Goal: Information Seeking & Learning: Understand process/instructions

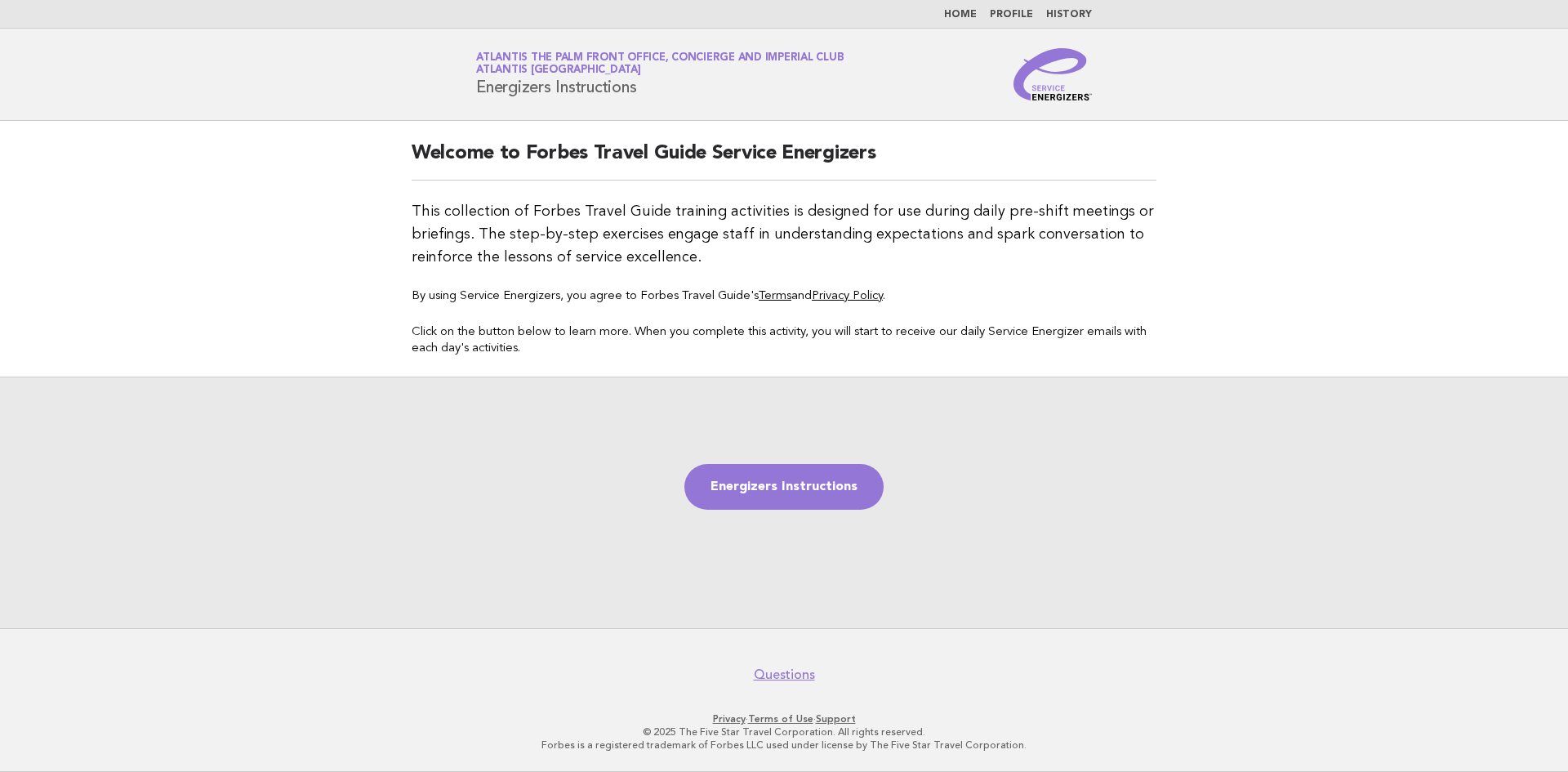
click at [955, 18] on link "Home" at bounding box center [960, 15] width 33 height 10
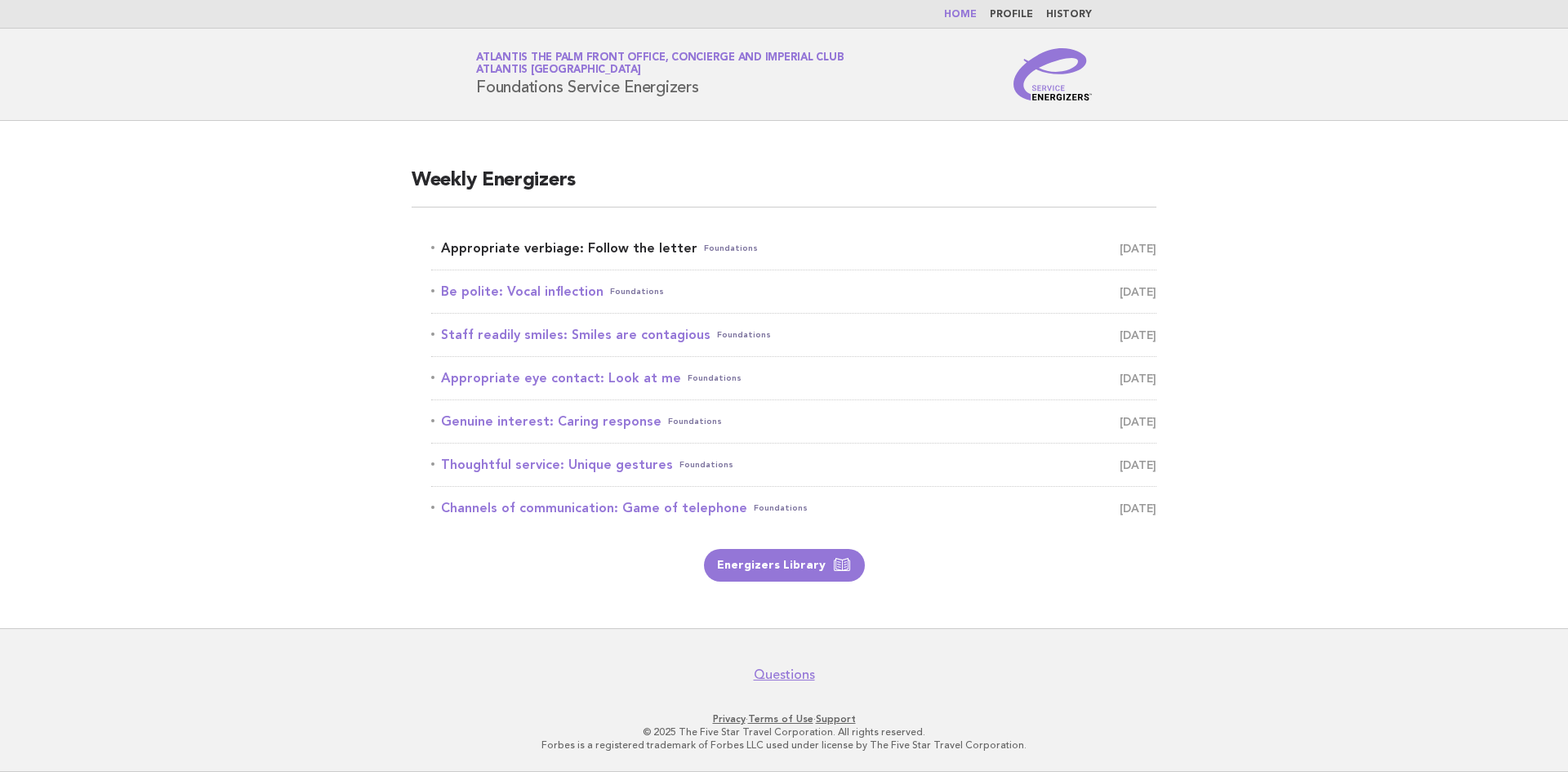
click at [594, 242] on link "Appropriate verbiage: Follow the letter Foundations [DATE]" at bounding box center [794, 248] width 725 height 23
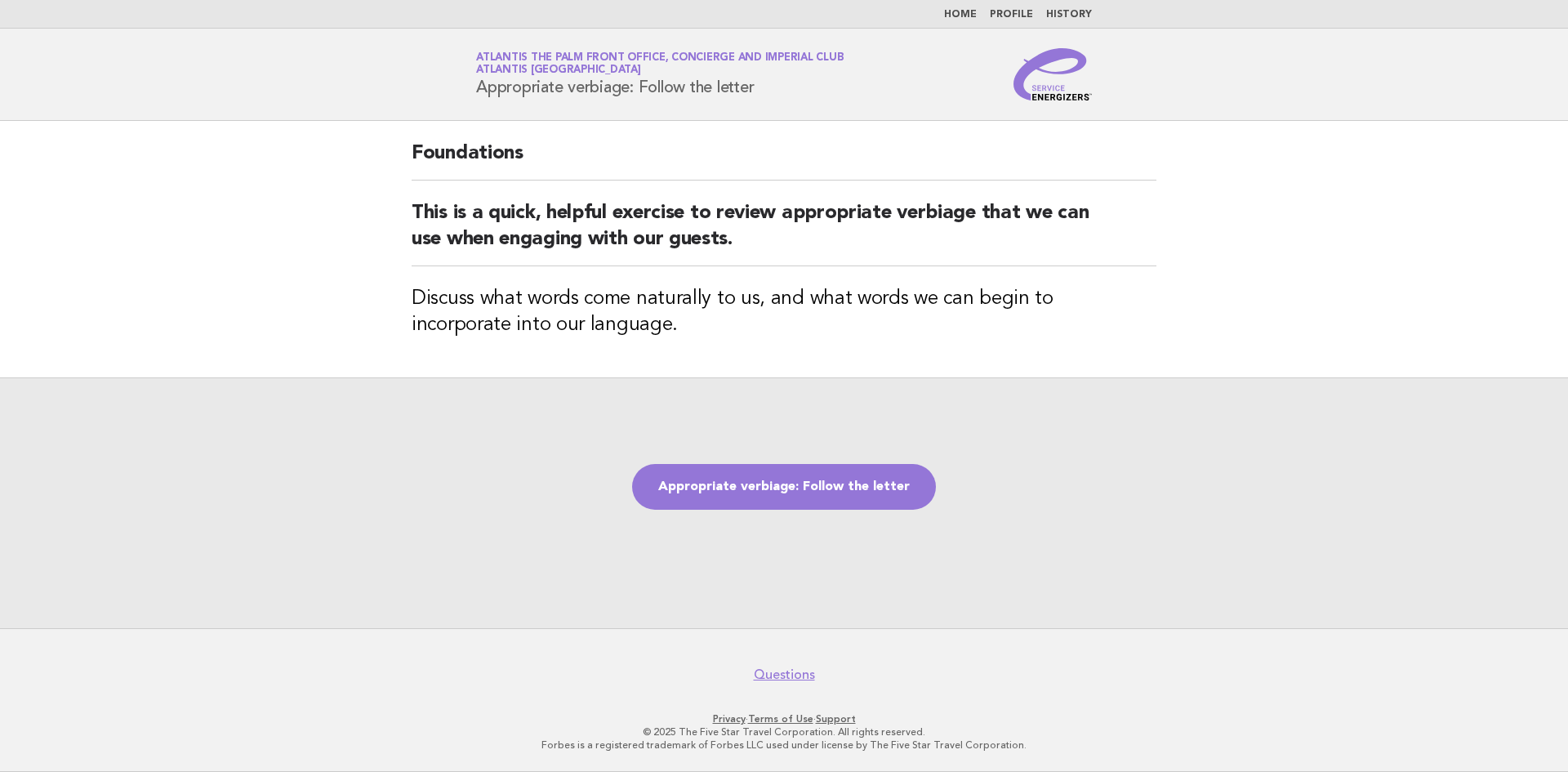
drag, startPoint x: 476, startPoint y: 93, endPoint x: 782, endPoint y: 90, distance: 306.0
click at [782, 90] on div "Service Energizers Atlantis The Palm Front Office, Concierge and Imperial Club …" at bounding box center [784, 75] width 661 height 53
copy h1 "Appropriate verbiage: Follow the letter"
click at [871, 503] on link "Appropriate verbiage: Follow the letter" at bounding box center [784, 487] width 304 height 46
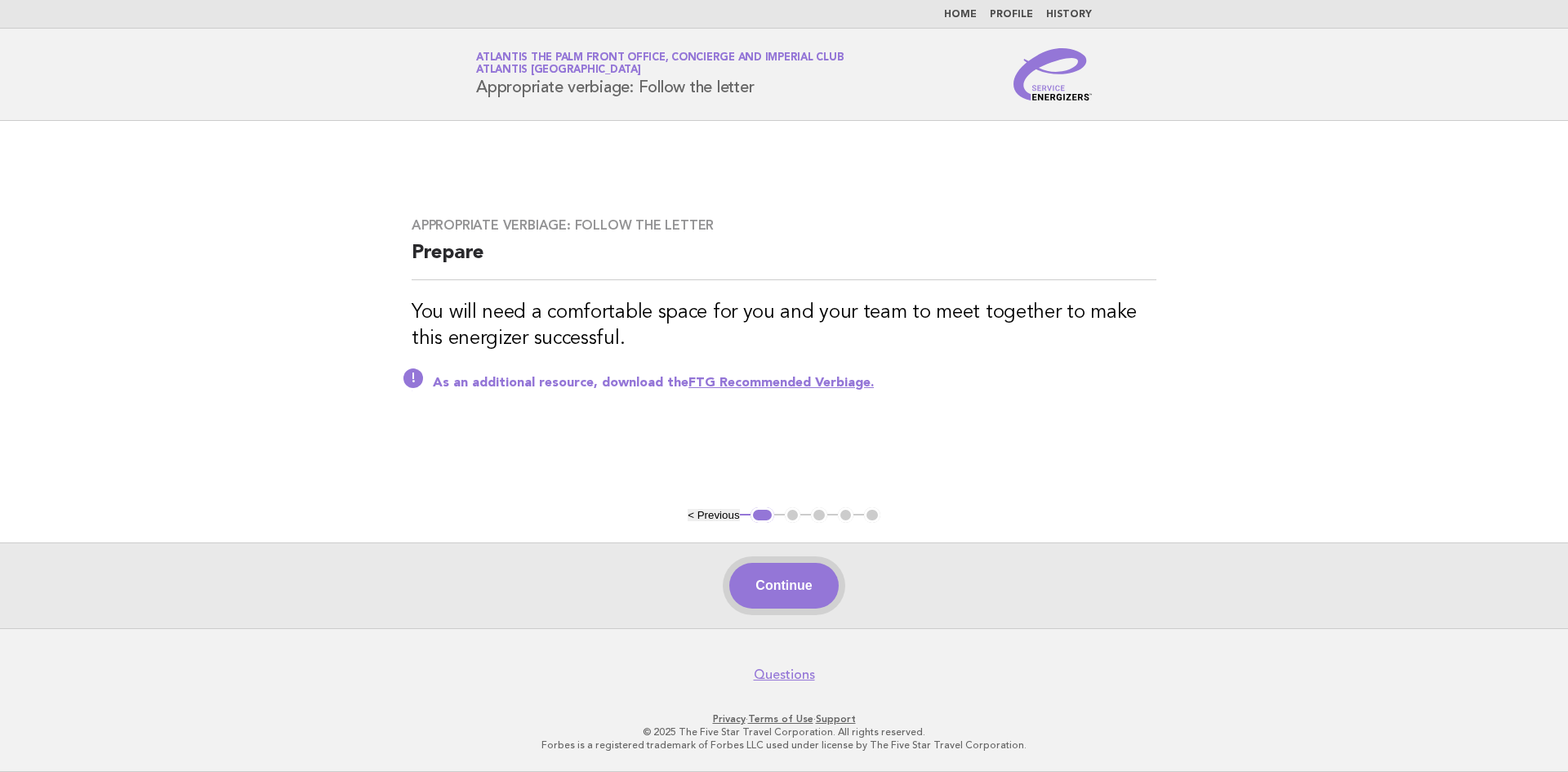
click at [768, 585] on button "Continue" at bounding box center [784, 586] width 109 height 46
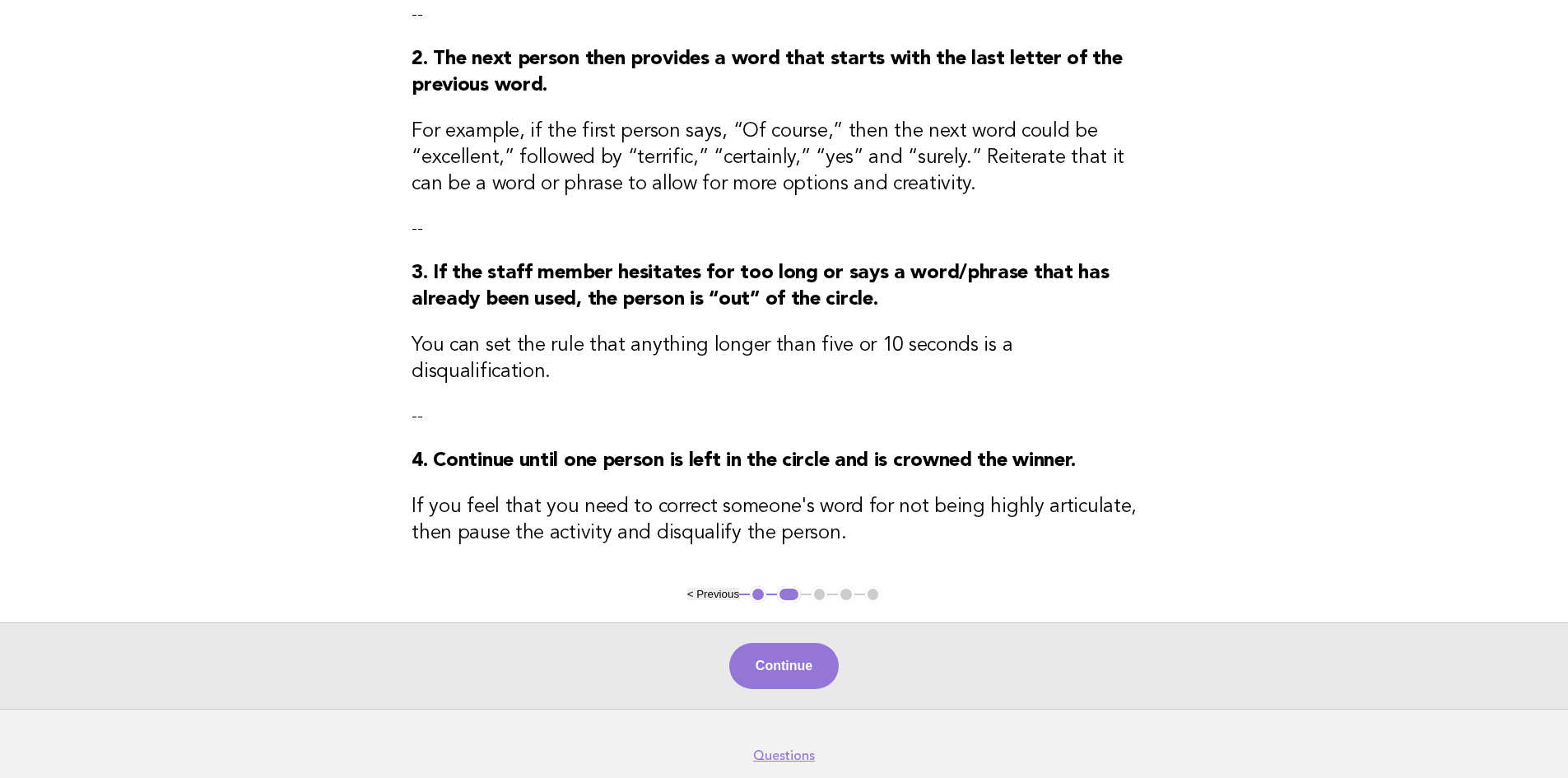
scroll to position [311, 0]
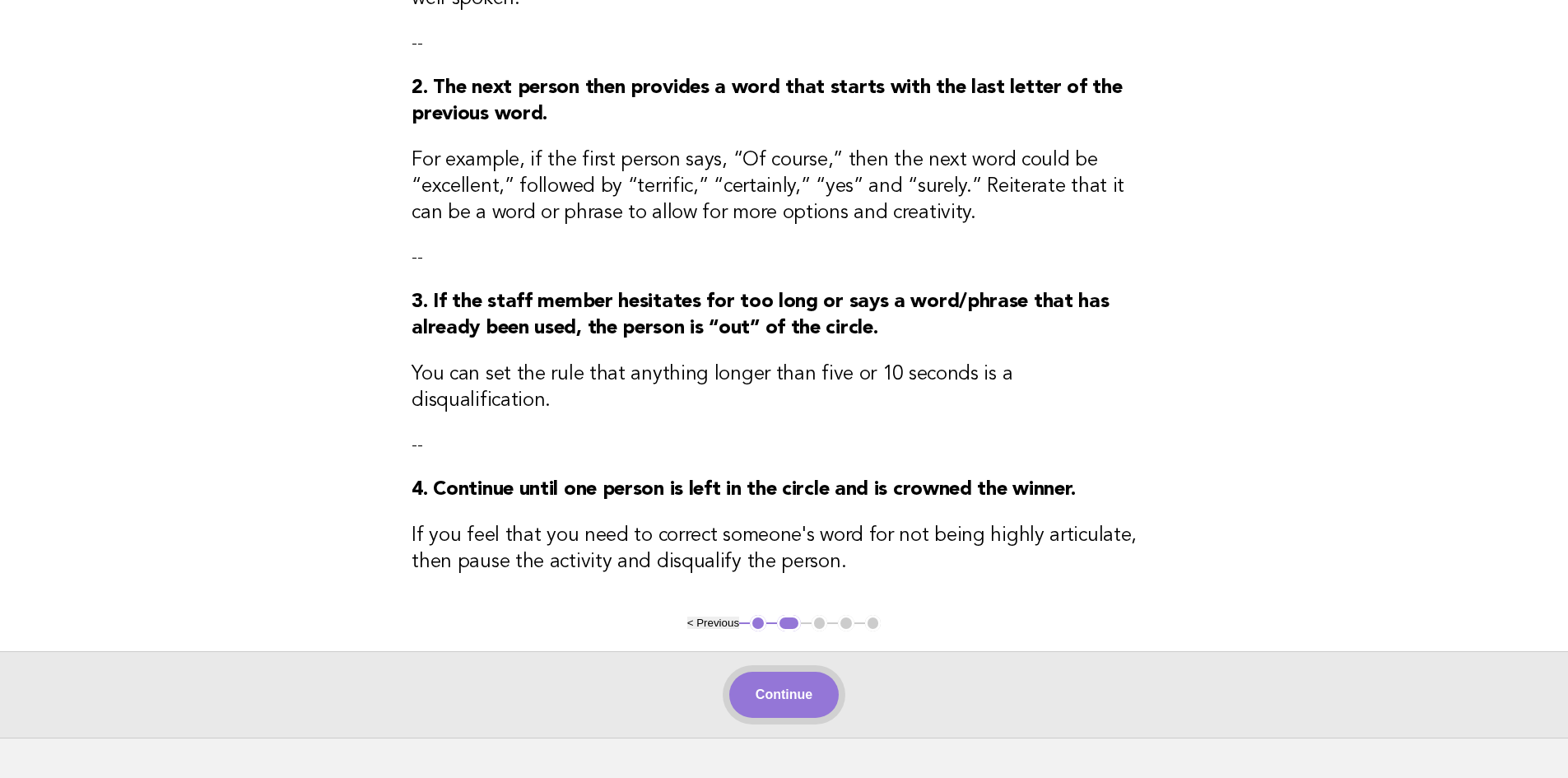
click at [816, 687] on button "Continue" at bounding box center [784, 695] width 109 height 46
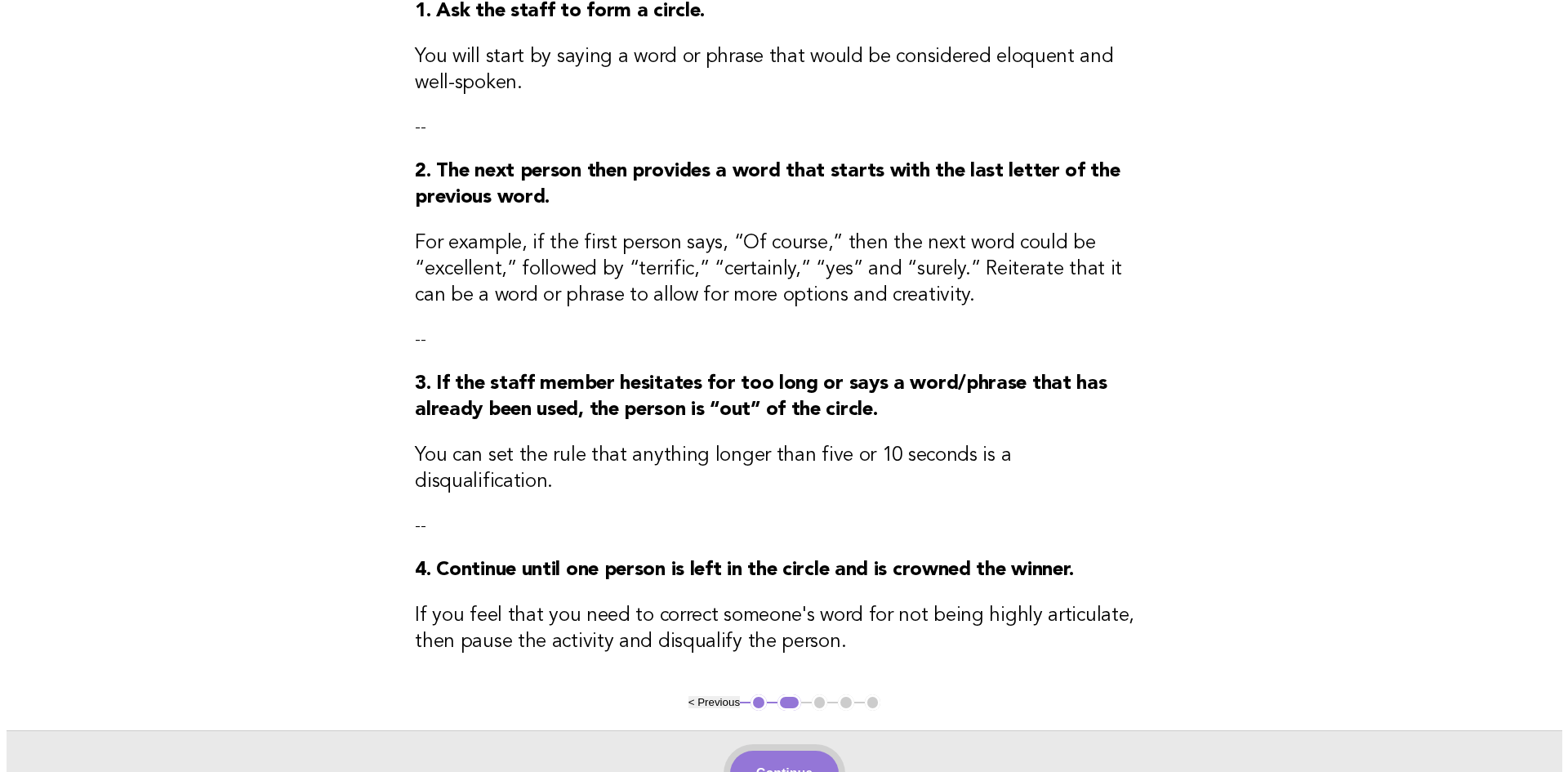
scroll to position [0, 0]
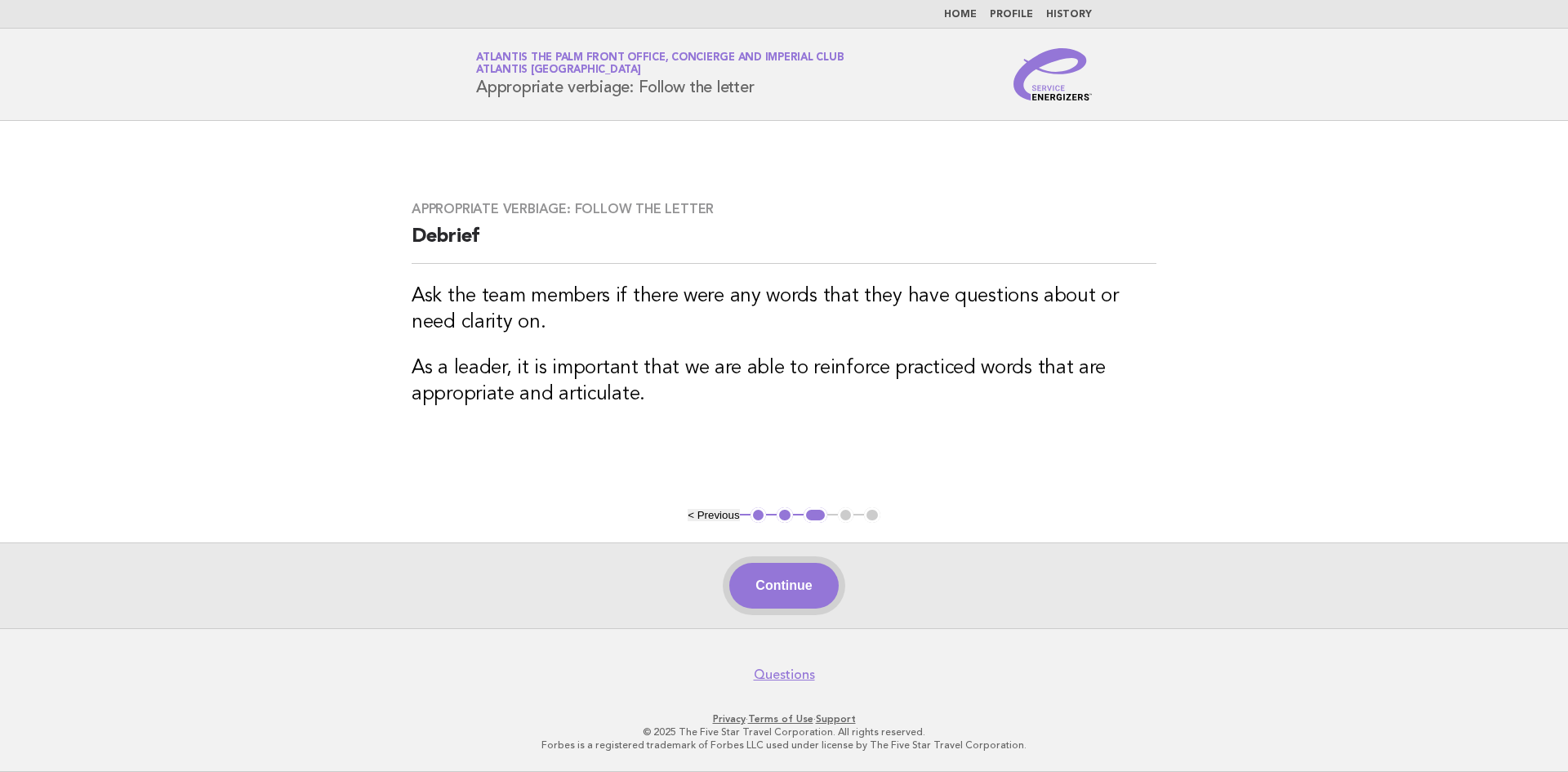
click at [768, 588] on button "Continue" at bounding box center [784, 586] width 109 height 46
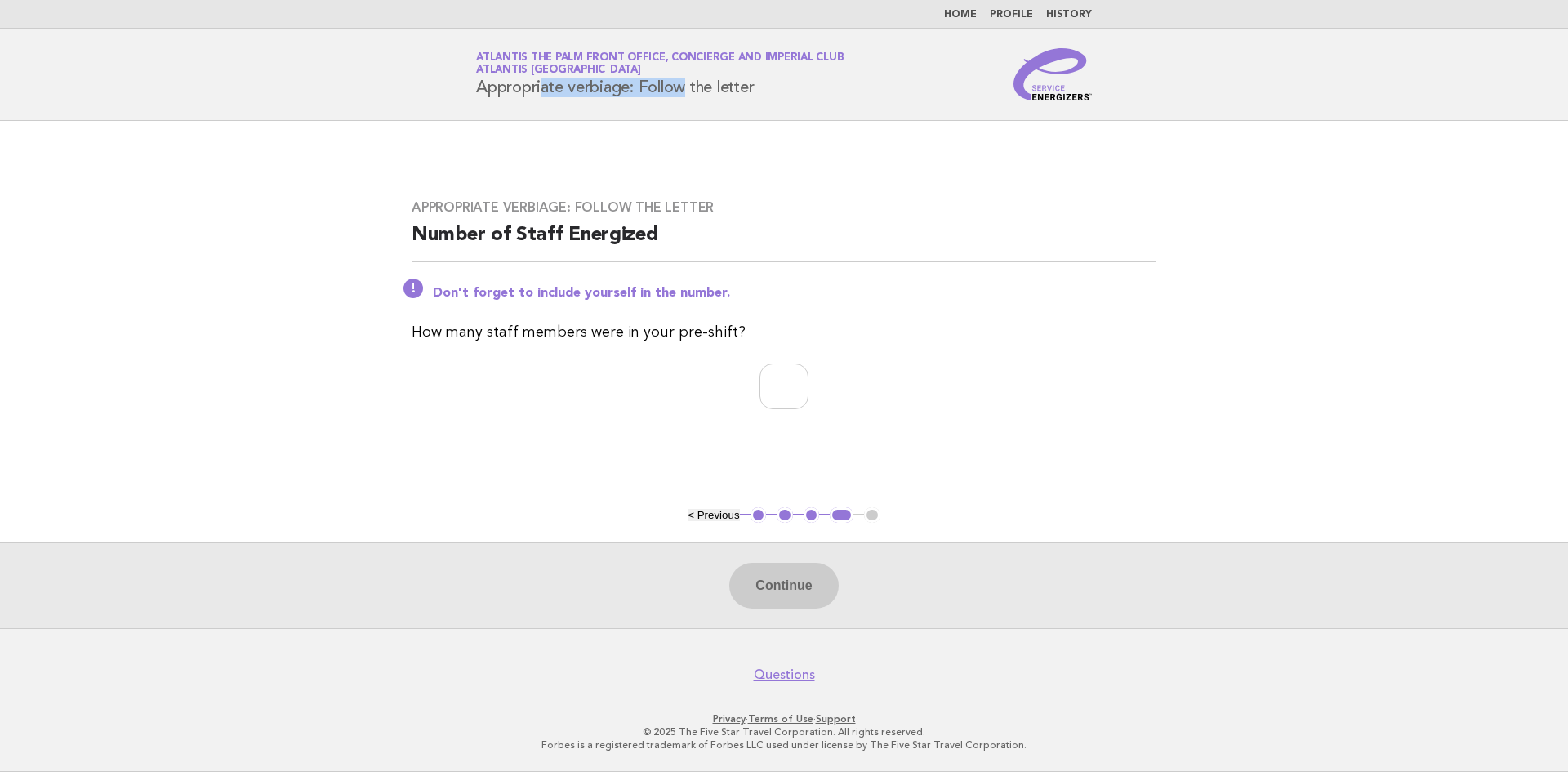
drag, startPoint x: 477, startPoint y: 88, endPoint x: 632, endPoint y: 86, distance: 155.0
click at [632, 86] on h1 "Service Energizers Atlantis The Palm Front Office, Concierge and Imperial Club …" at bounding box center [660, 75] width 367 height 42
copy h1 "Appropriate verbiage"
click at [976, 18] on link "Home" at bounding box center [960, 15] width 33 height 10
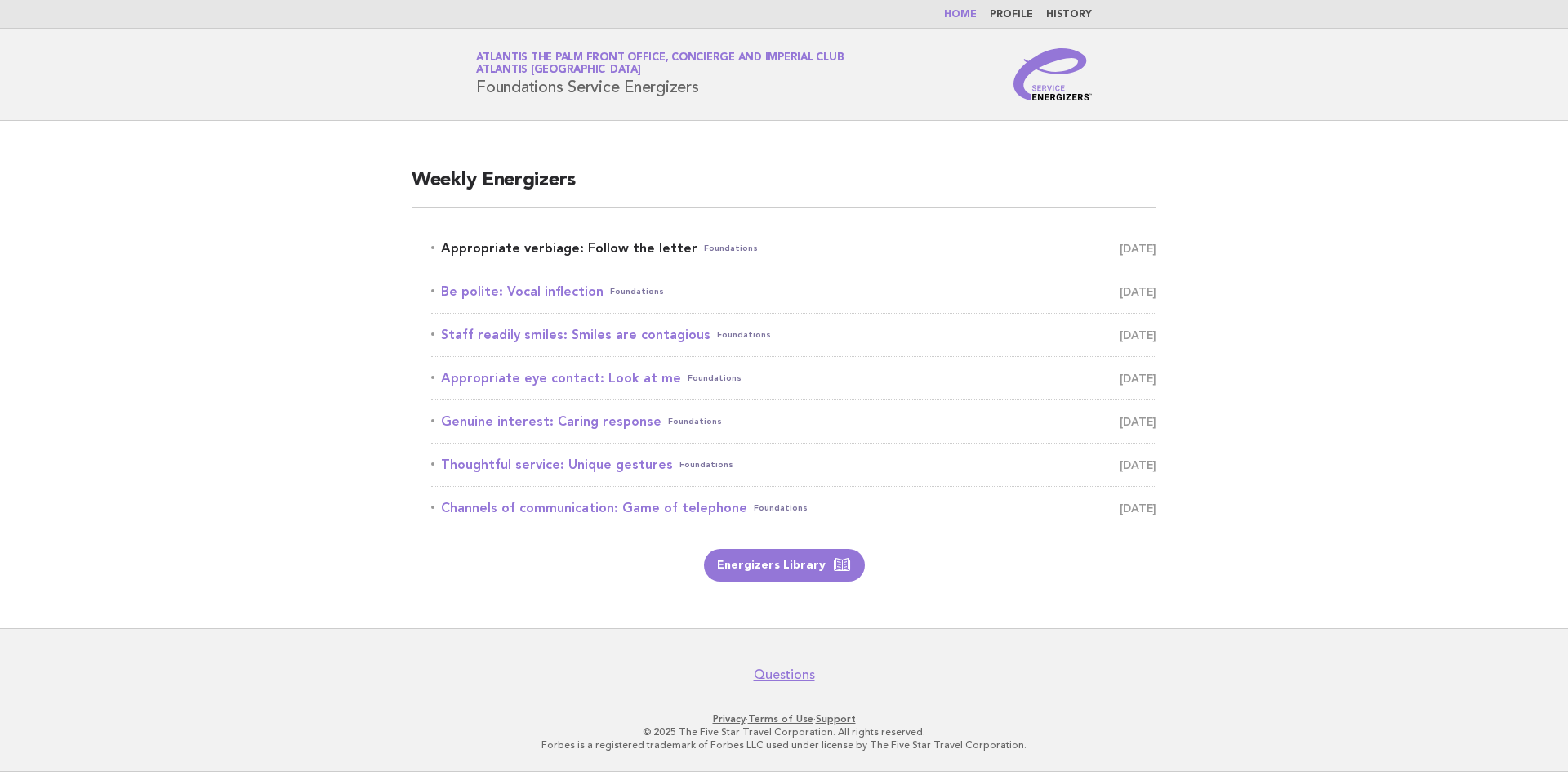
click at [596, 249] on link "Appropriate verbiage: Follow the letter Foundations August 23" at bounding box center [794, 248] width 725 height 23
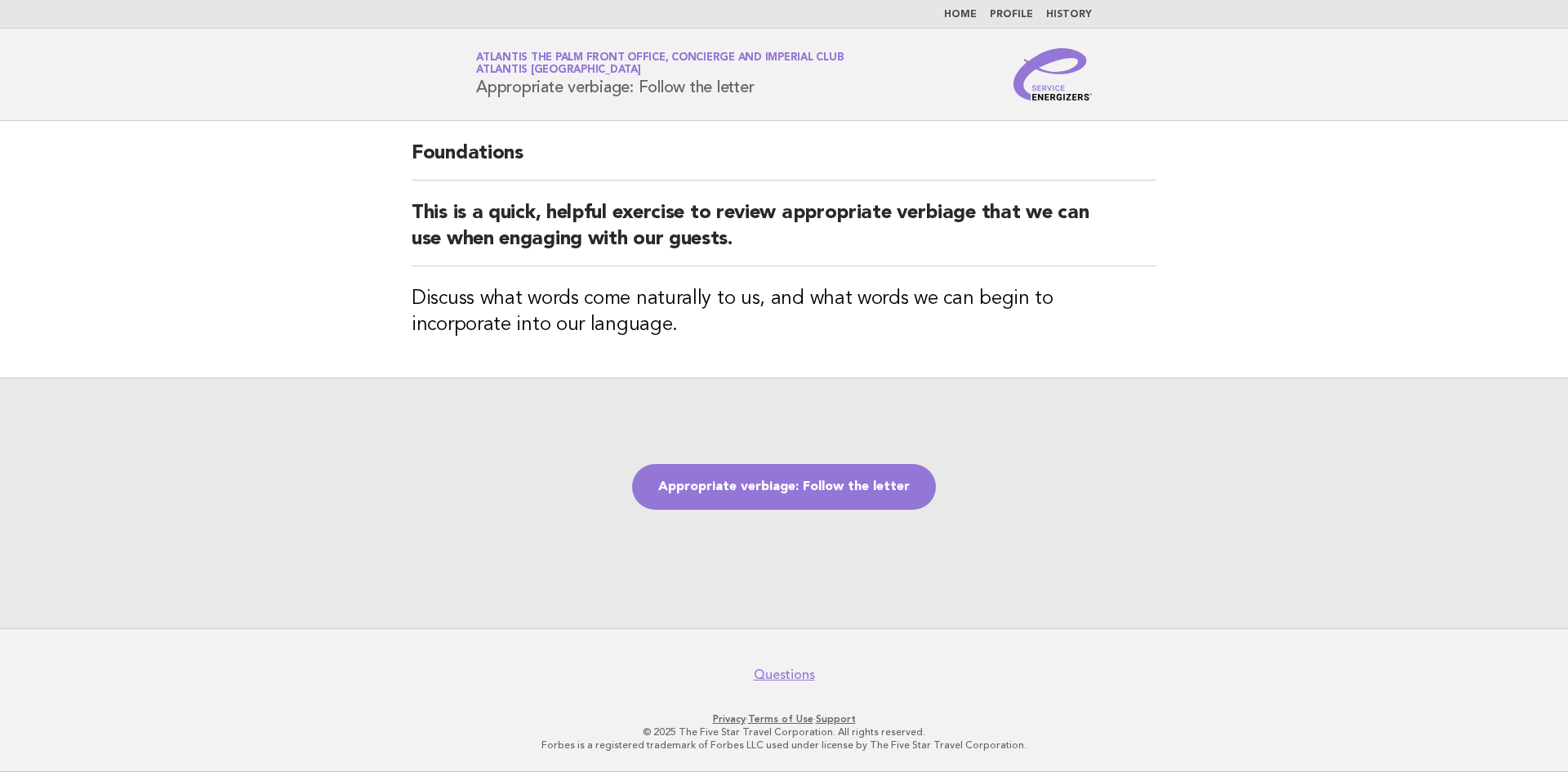
click at [812, 459] on div "Appropriate verbiage: Follow the letter" at bounding box center [784, 503] width 1568 height 251
click at [812, 493] on link "Appropriate verbiage: Follow the letter" at bounding box center [784, 487] width 304 height 46
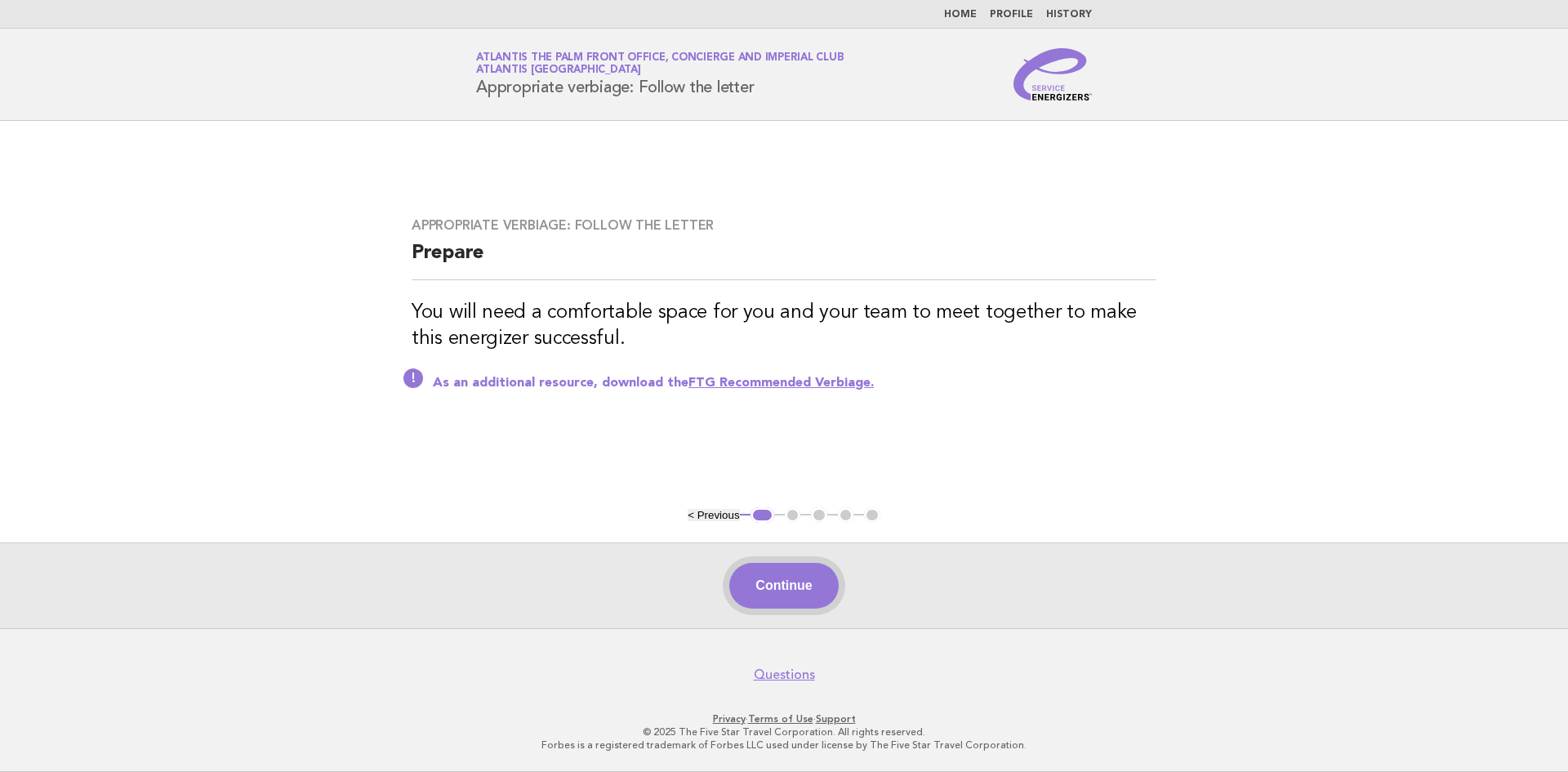
click at [767, 601] on button "Continue" at bounding box center [784, 586] width 109 height 46
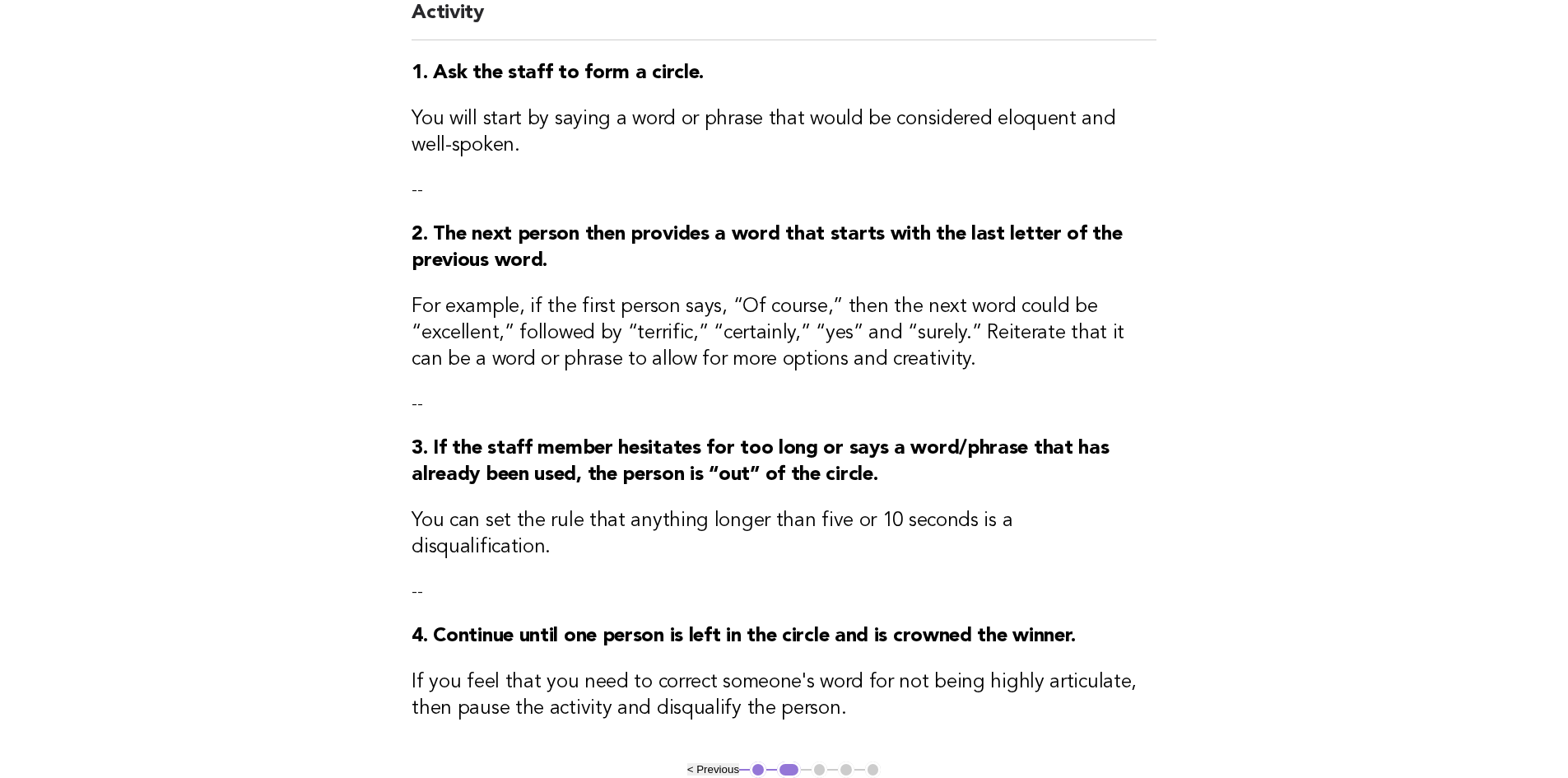
scroll to position [247, 0]
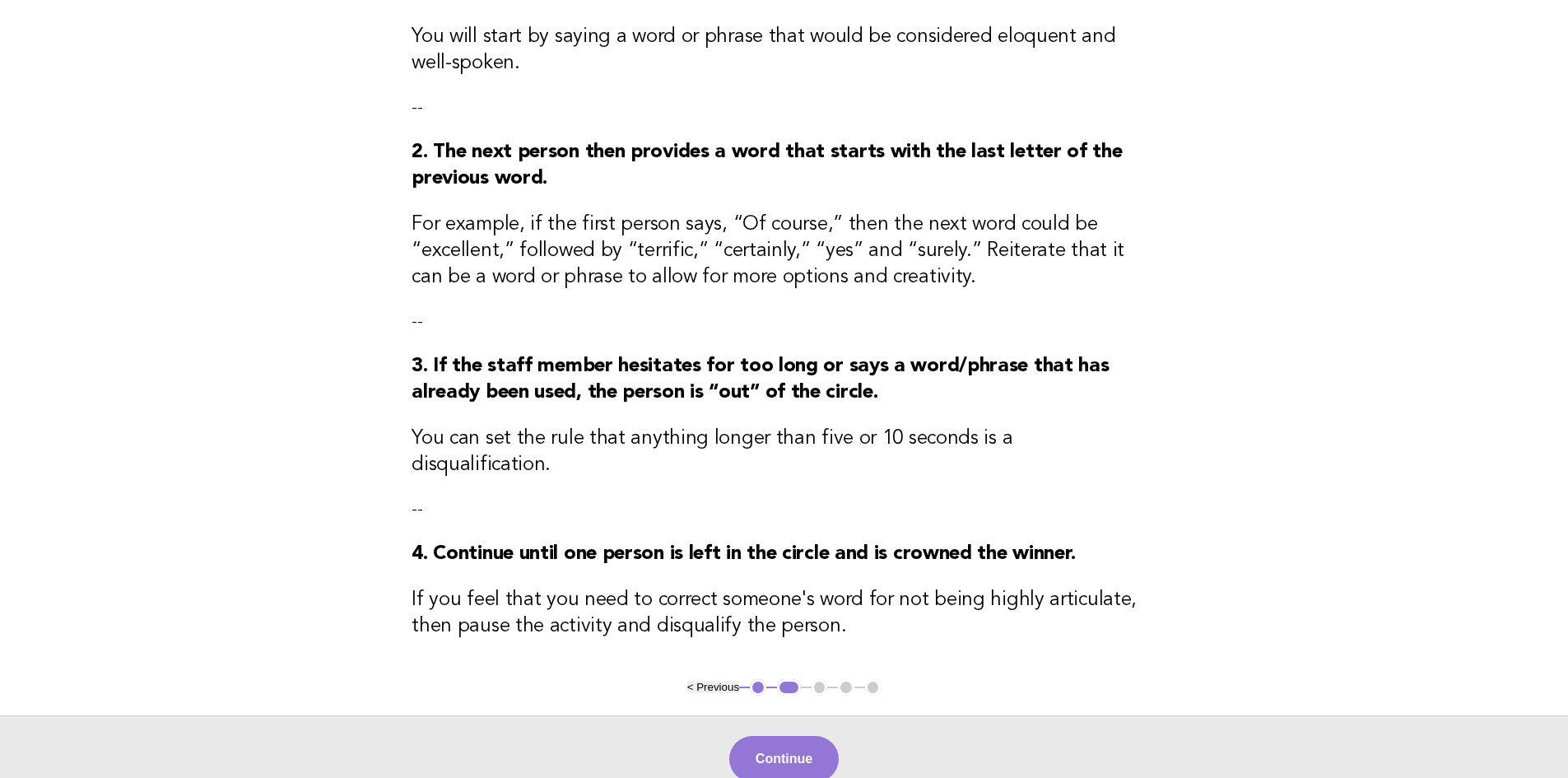
click at [797, 764] on div "Continue" at bounding box center [784, 758] width 1568 height 86
click at [794, 759] on button "Continue" at bounding box center [784, 759] width 109 height 46
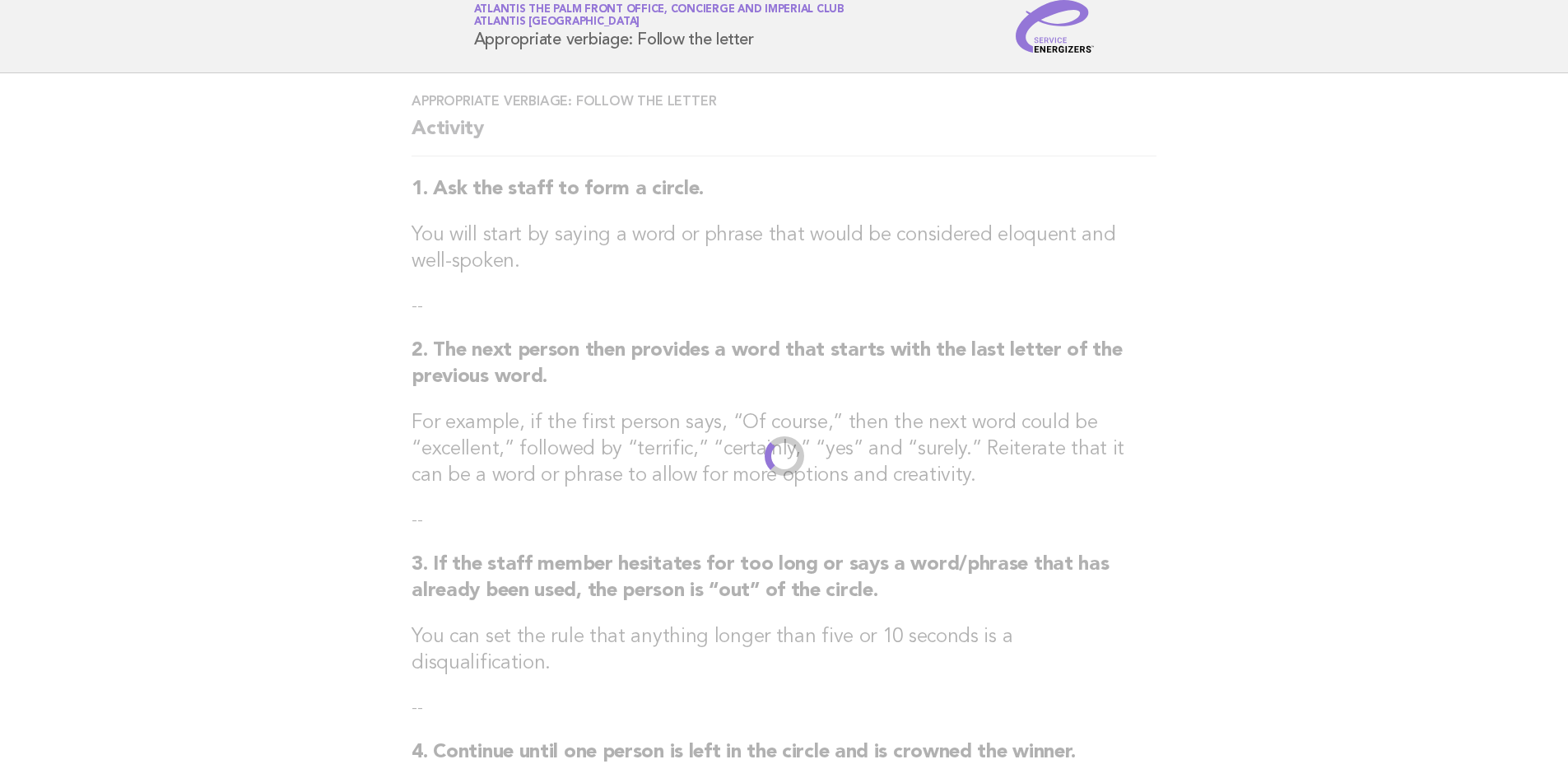
scroll to position [0, 0]
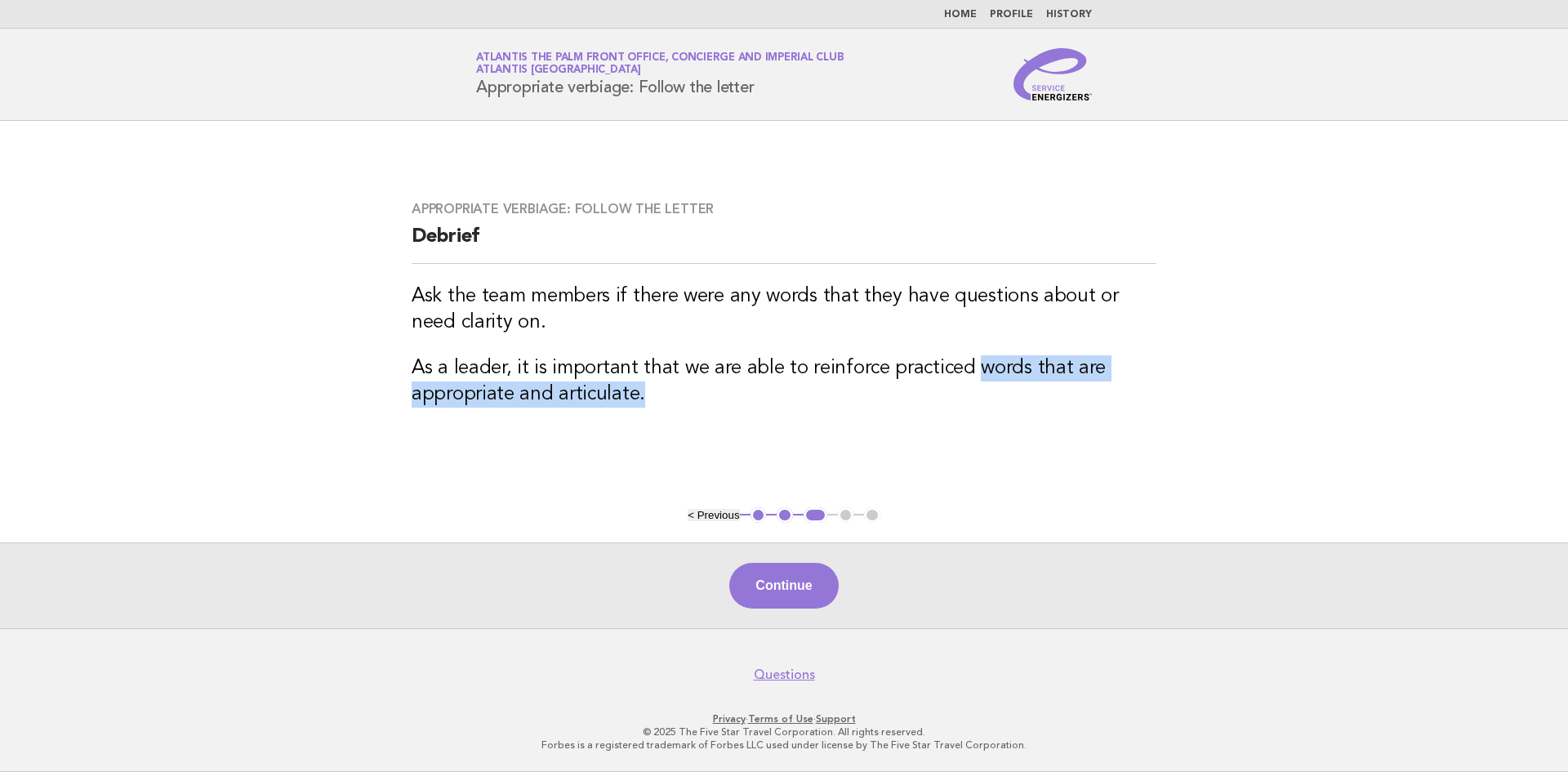
drag, startPoint x: 969, startPoint y: 366, endPoint x: 635, endPoint y: 414, distance: 337.4
click at [635, 414] on div "Appropriate verbiage: Follow the letter Debrief Ask the team members if there w…" at bounding box center [784, 314] width 784 height 266
click at [389, 406] on main "Appropriate verbiage: Follow the letter Debrief Ask the team members if there w…" at bounding box center [784, 375] width 1568 height 507
drag, startPoint x: 413, startPoint y: 392, endPoint x: 632, endPoint y: 395, distance: 219.0
click at [632, 395] on h3 "As a leader, it is important that we are able to reinforce practiced words that…" at bounding box center [784, 382] width 745 height 53
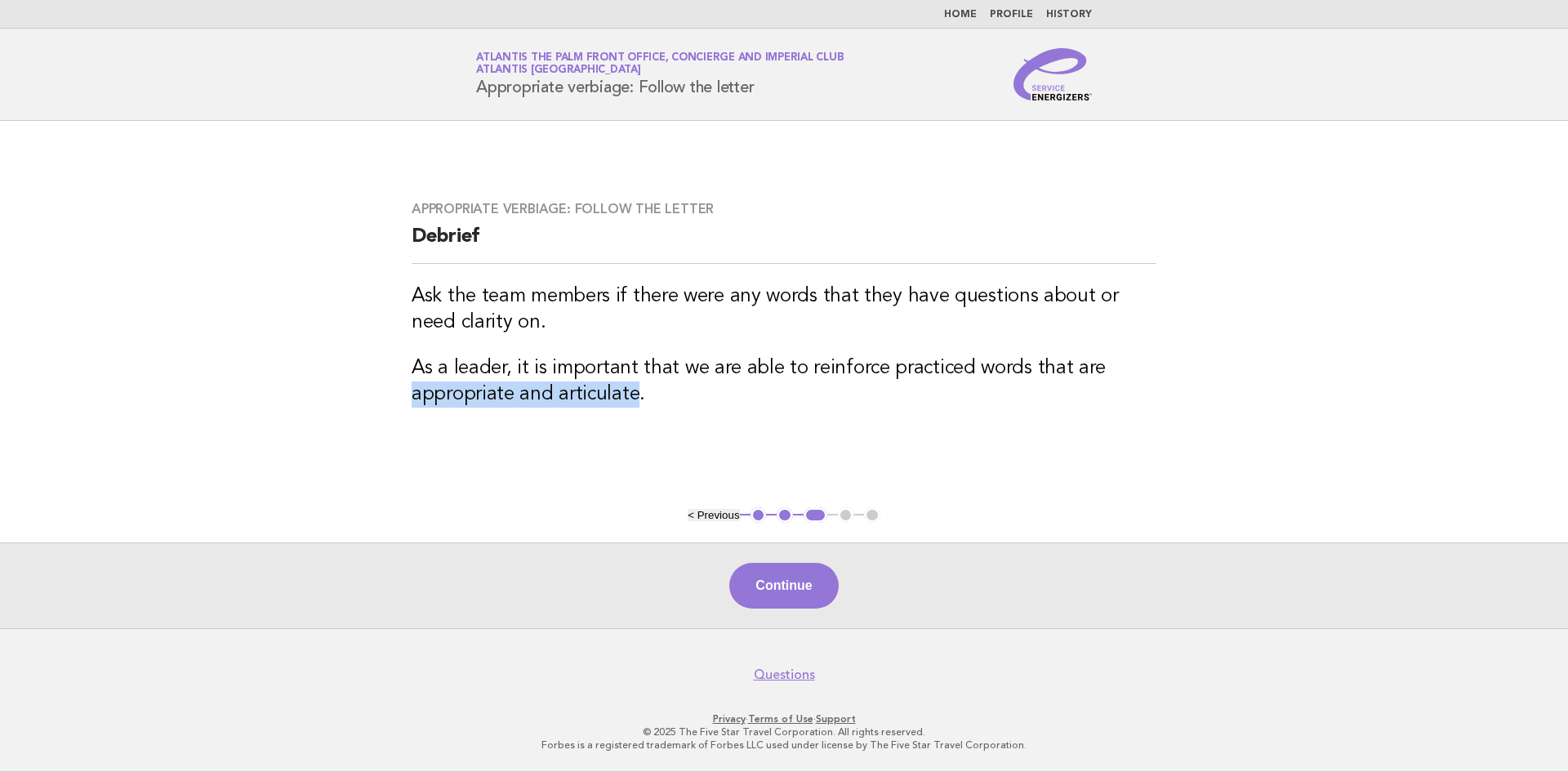
copy h3 "appropriate and articulate"
click at [757, 600] on button "Continue" at bounding box center [784, 586] width 109 height 46
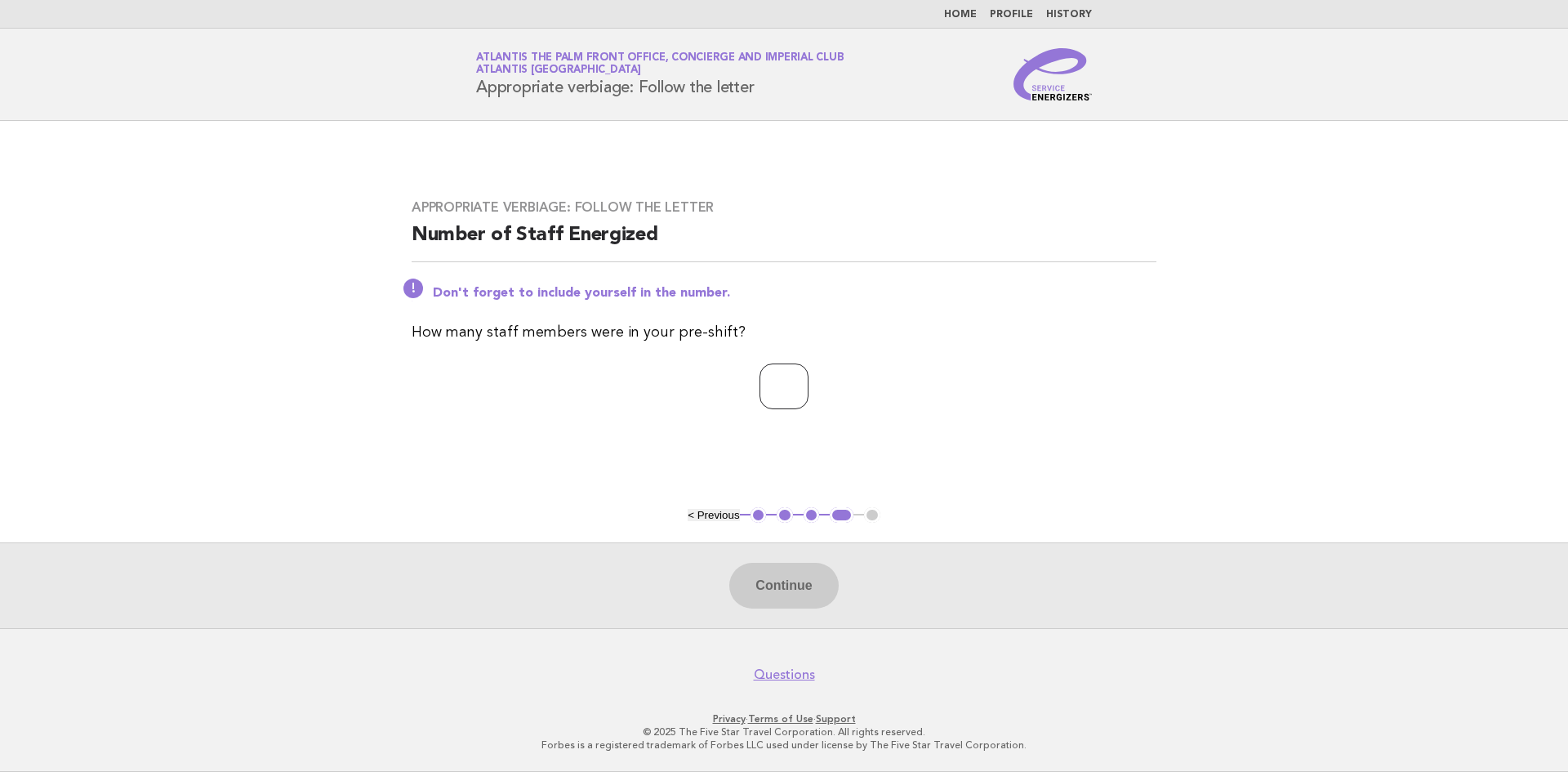
click at [775, 389] on input "number" at bounding box center [784, 387] width 49 height 46
type input "*"
click at [803, 603] on button "Continue" at bounding box center [784, 586] width 109 height 46
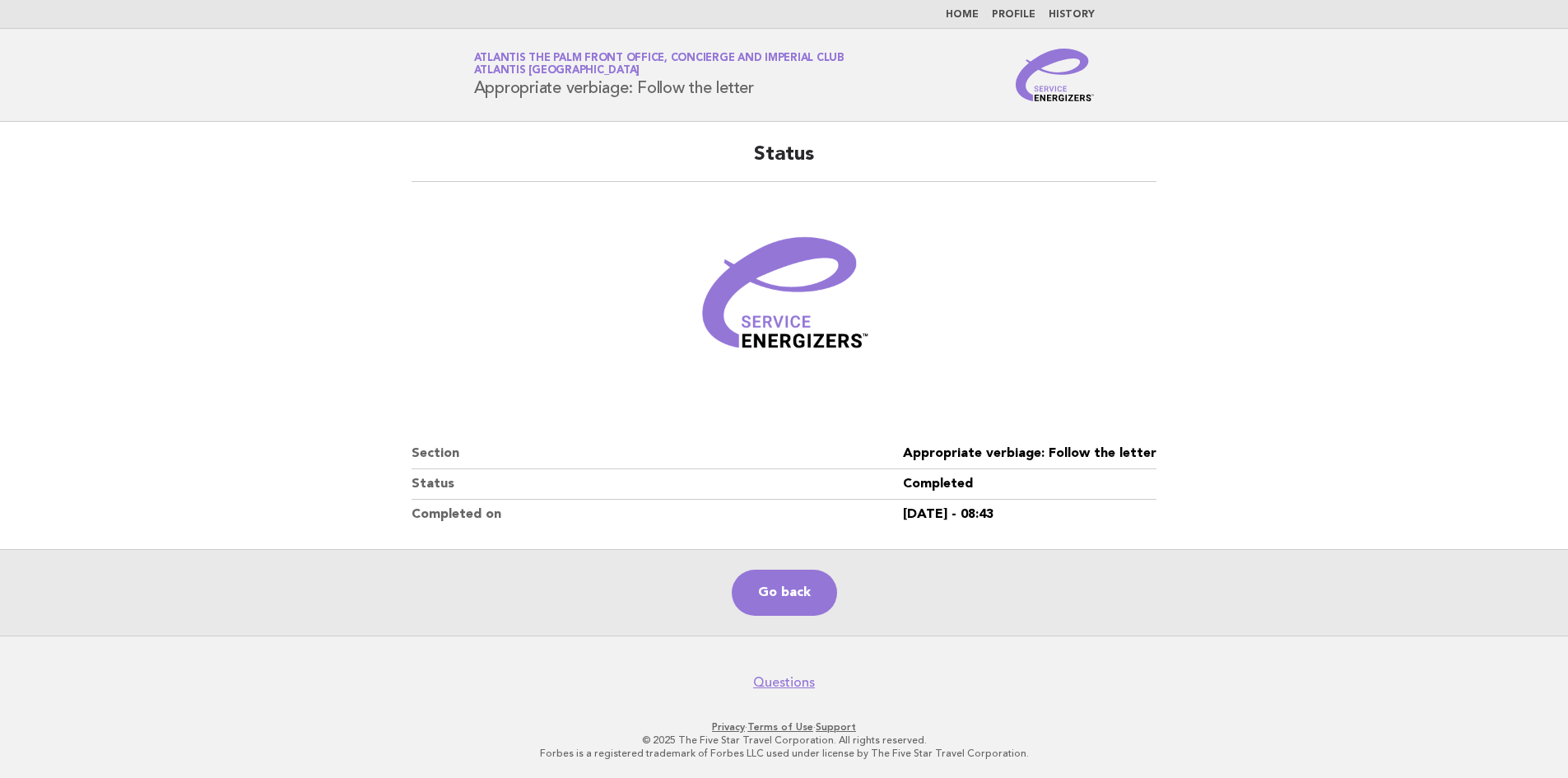
click at [1533, 463] on main "Status Section Appropriate verbiage: Follow the letter Status Completed Complet…" at bounding box center [784, 379] width 1568 height 514
